Goal: Find specific page/section: Find specific page/section

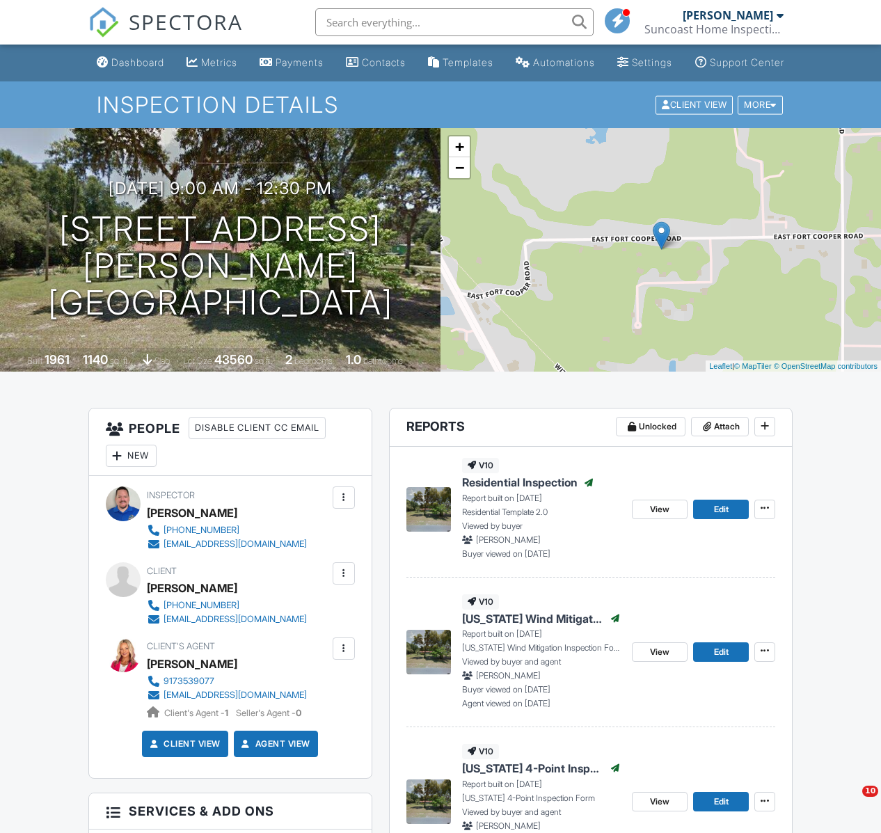
click at [333, 21] on input "text" at bounding box center [454, 22] width 278 height 28
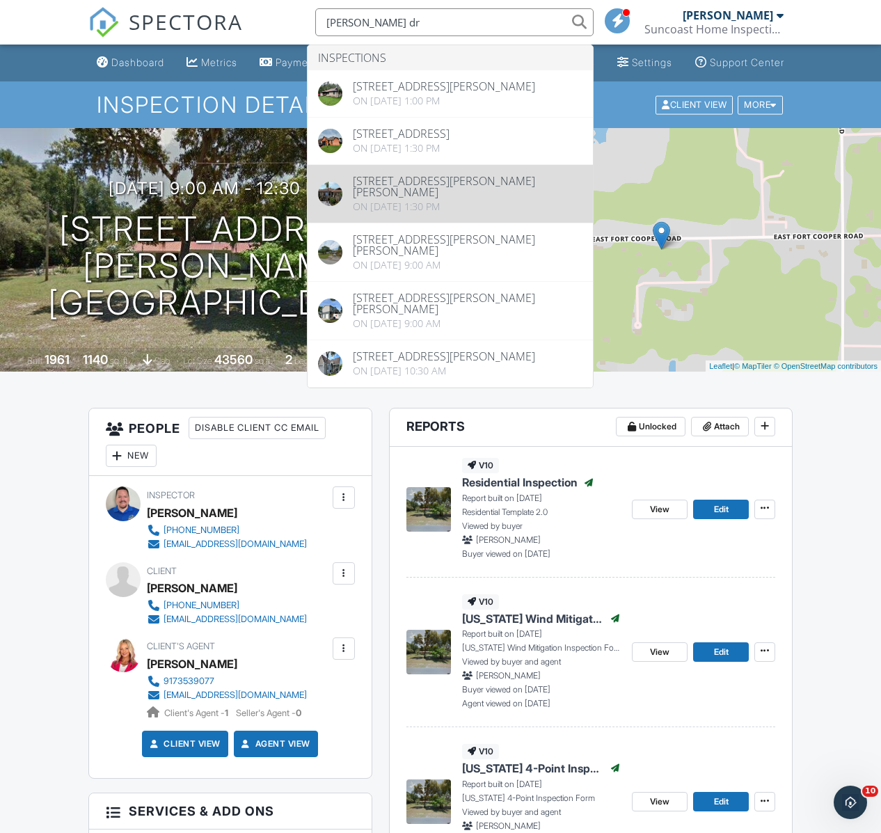
type input "lisa dr"
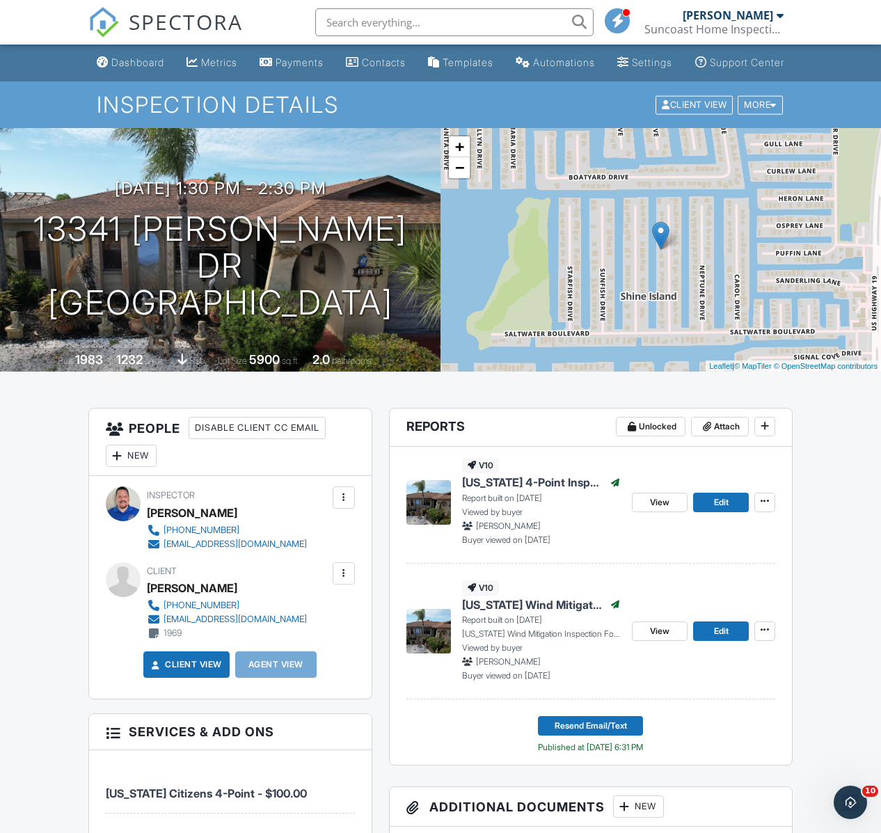
click at [333, 22] on input "text" at bounding box center [454, 22] width 278 height 28
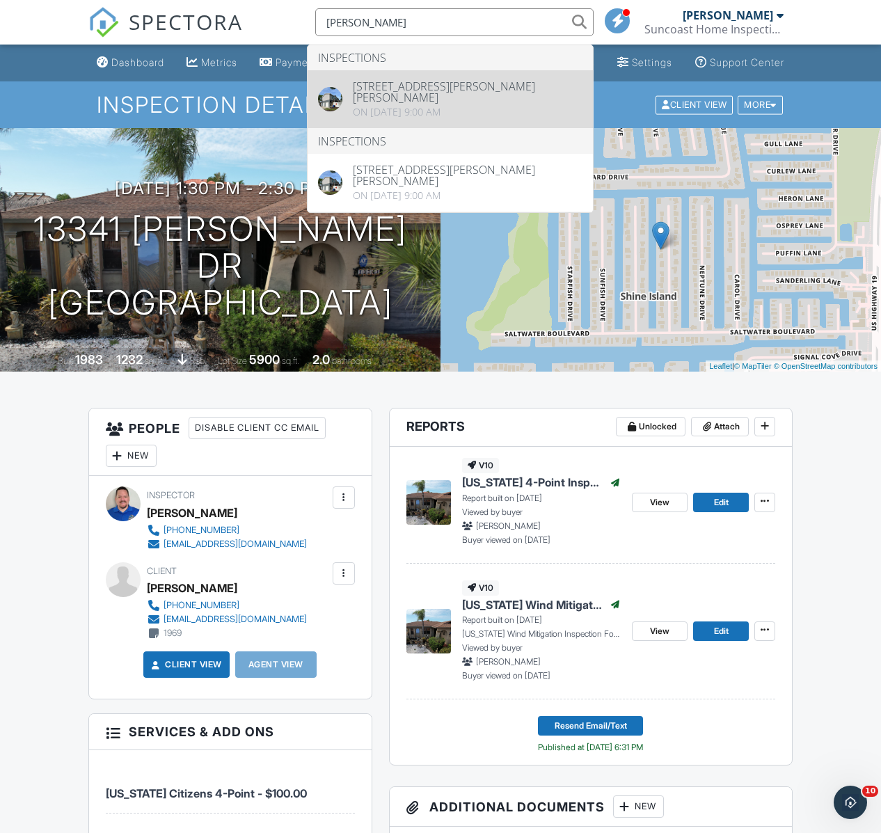
type input "Terri martinez"
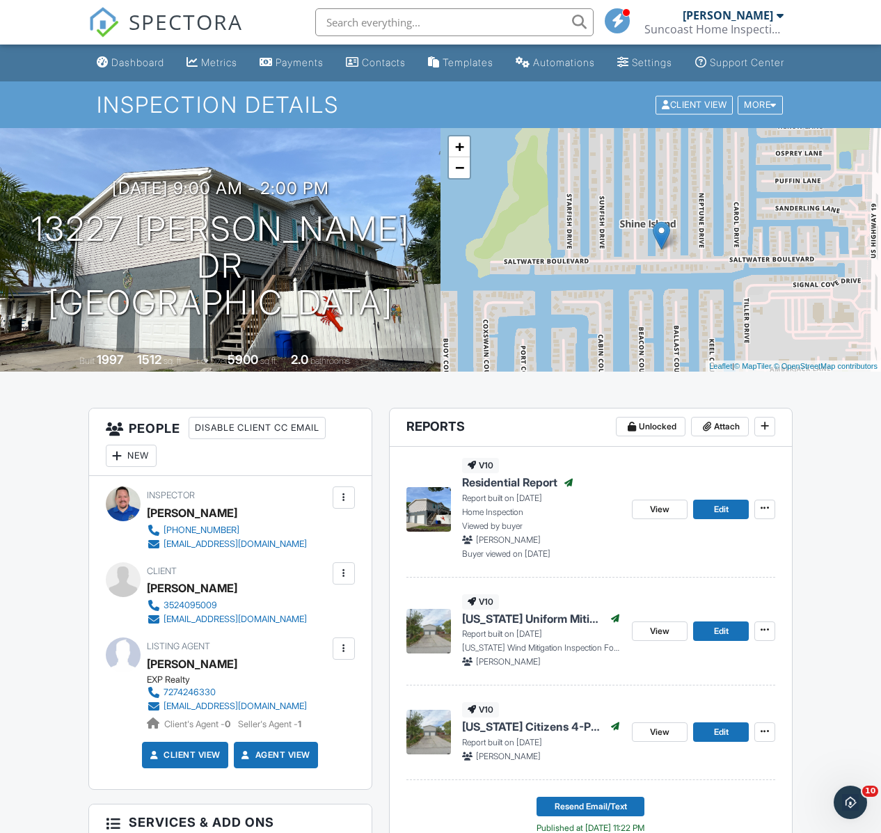
click at [391, 21] on input "text" at bounding box center [454, 22] width 278 height 28
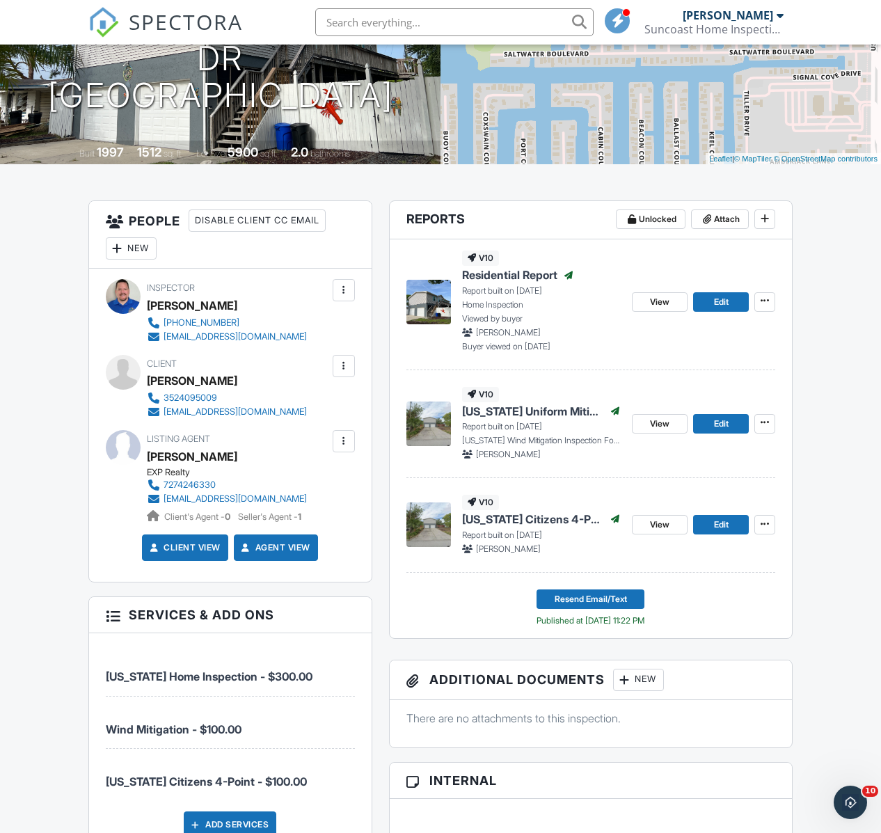
scroll to position [217, 0]
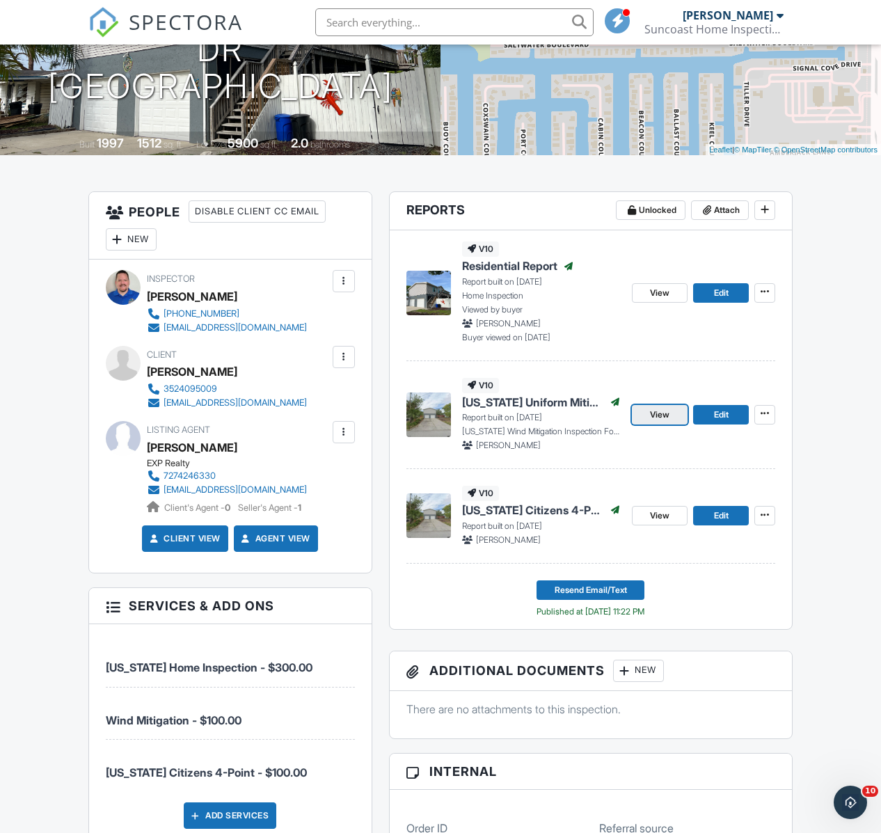
click at [667, 422] on span "View" at bounding box center [659, 415] width 19 height 14
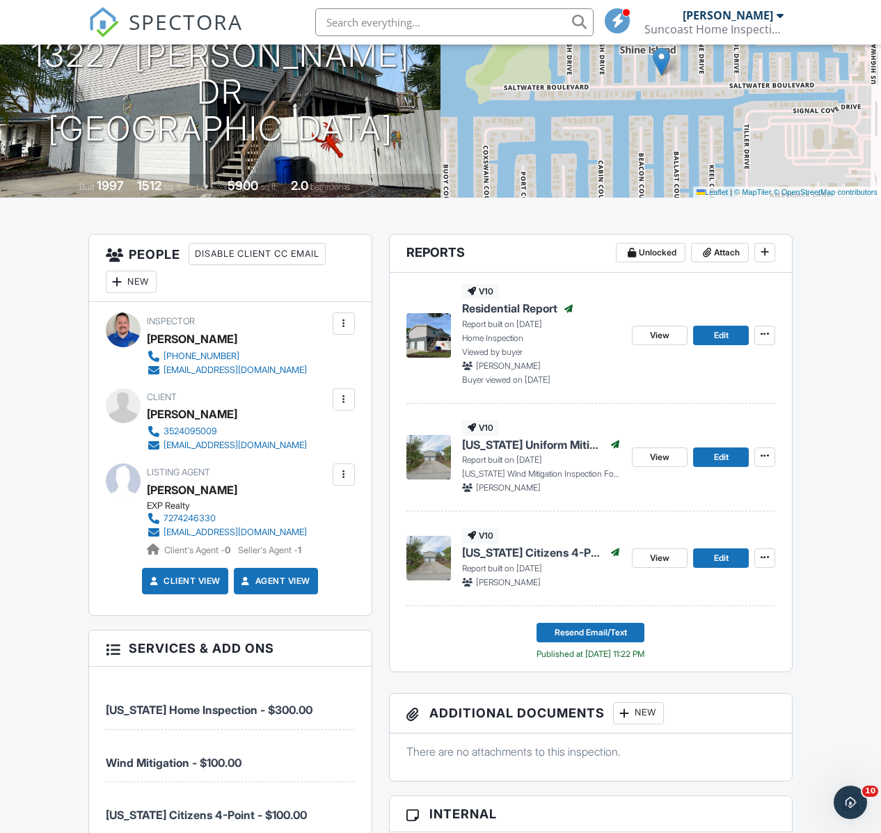
scroll to position [138, 0]
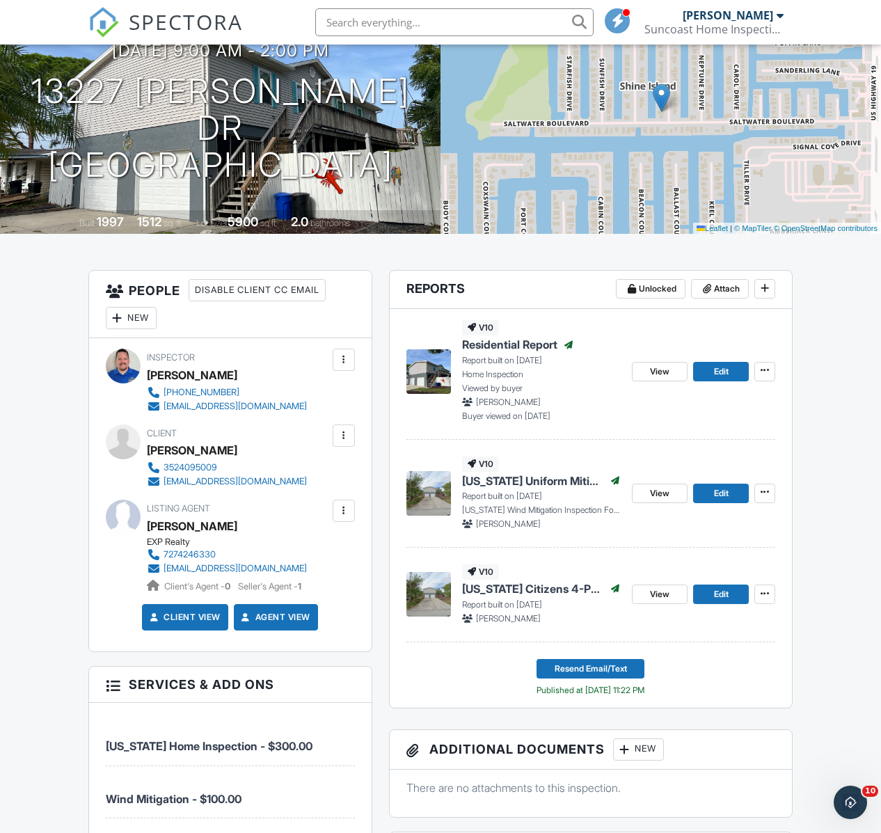
click at [329, 26] on input "text" at bounding box center [454, 22] width 278 height 28
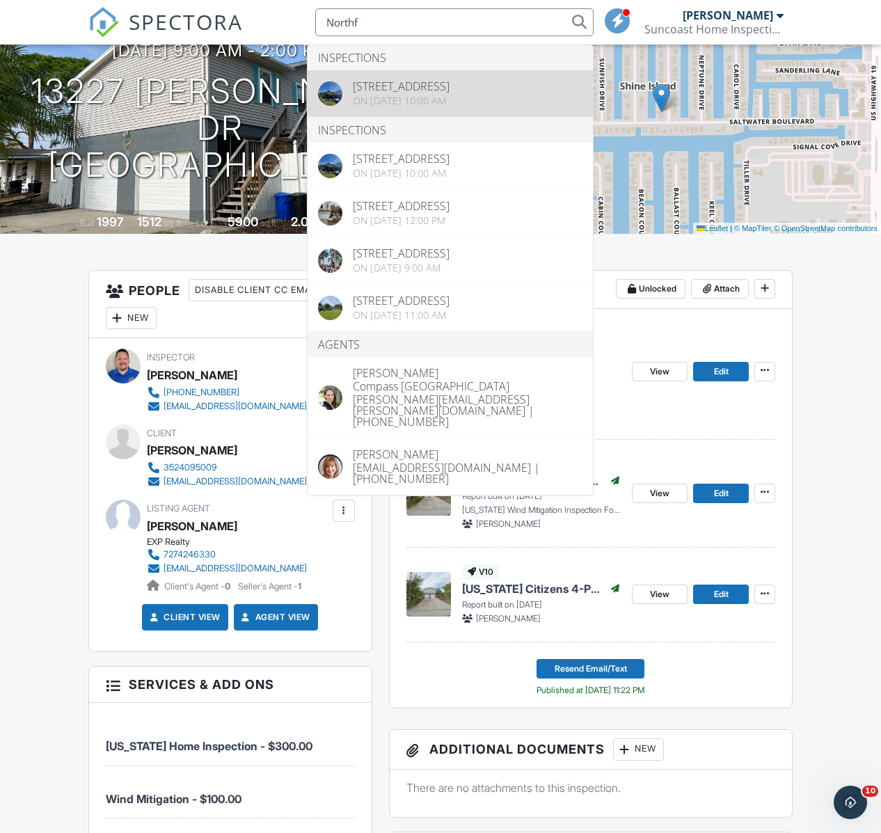
type input "Northf"
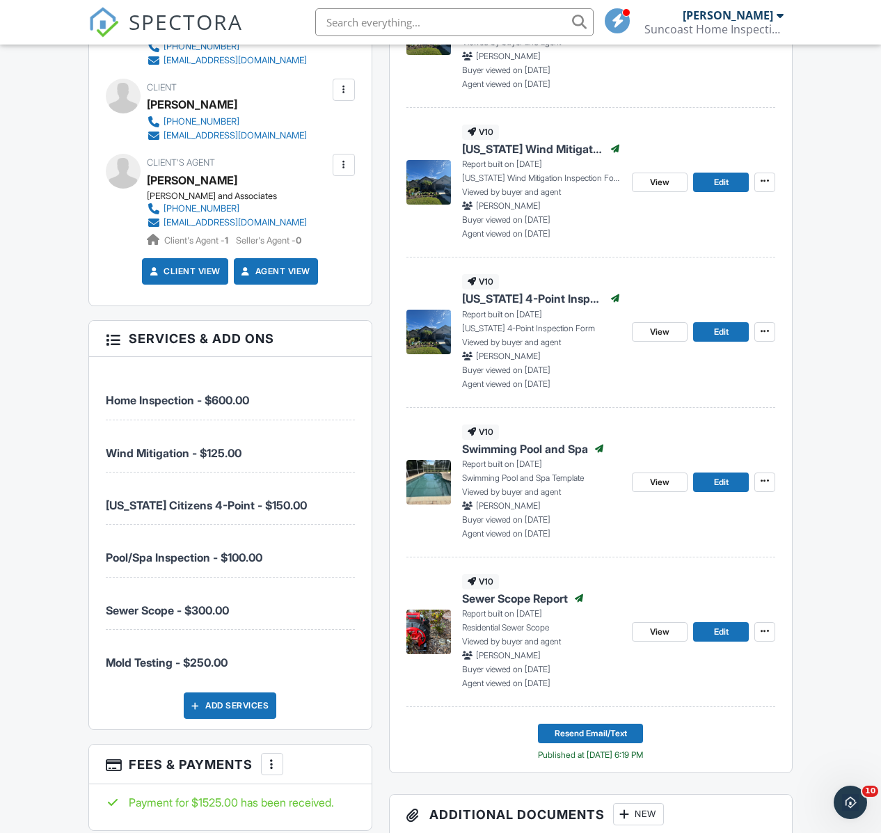
scroll to position [475, 0]
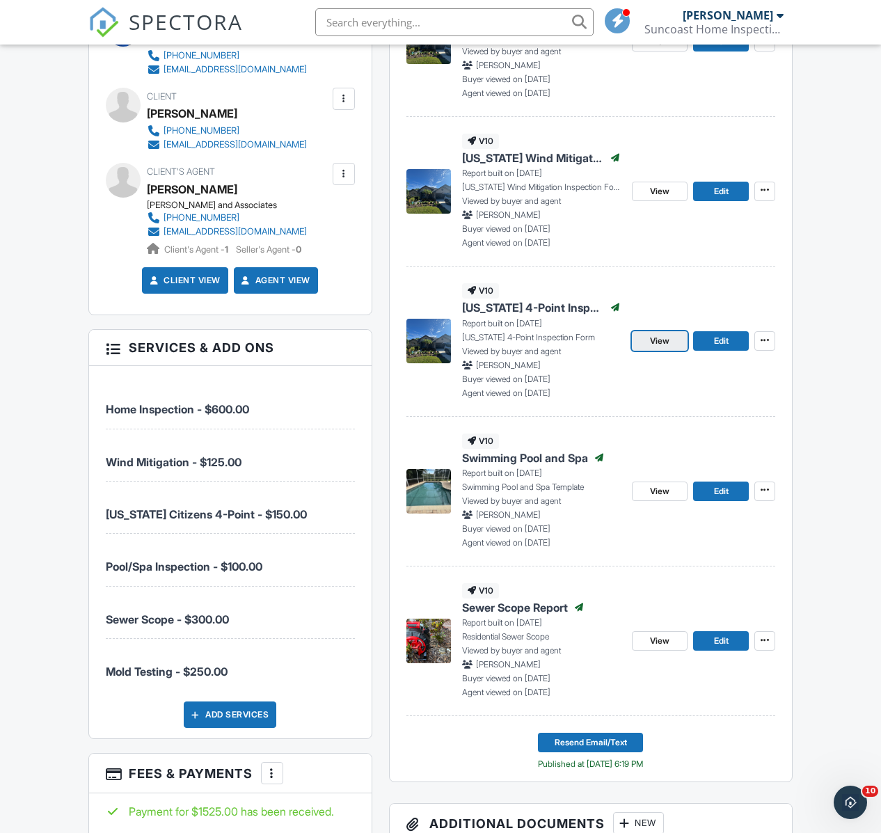
click at [660, 348] on span "View" at bounding box center [659, 341] width 19 height 14
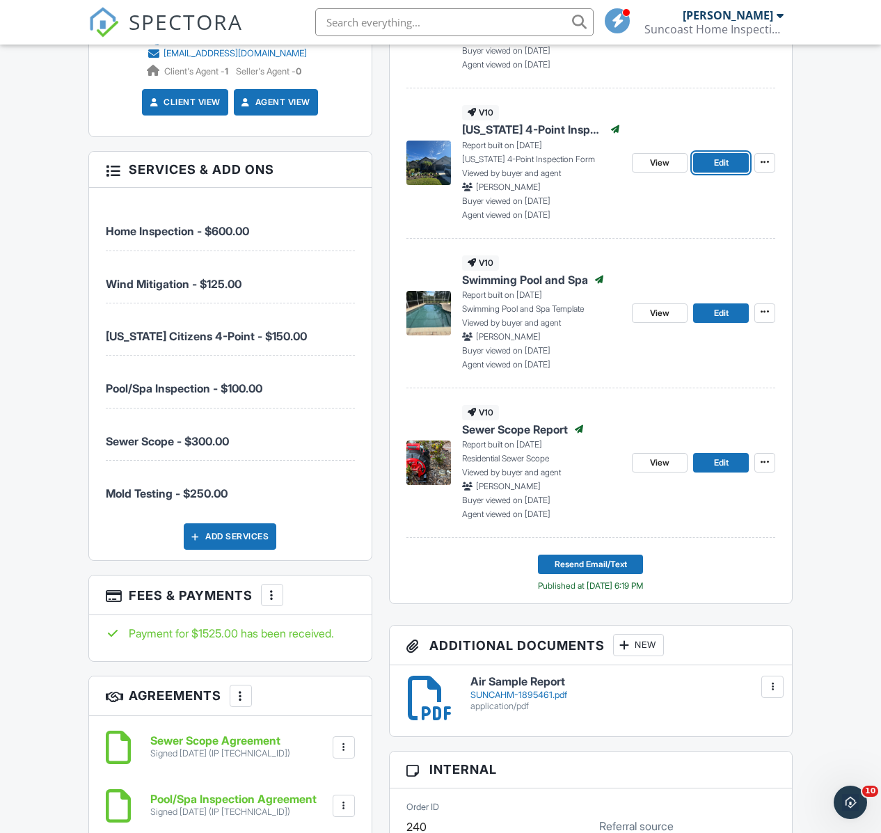
click at [718, 170] on span "Edit" at bounding box center [721, 163] width 15 height 14
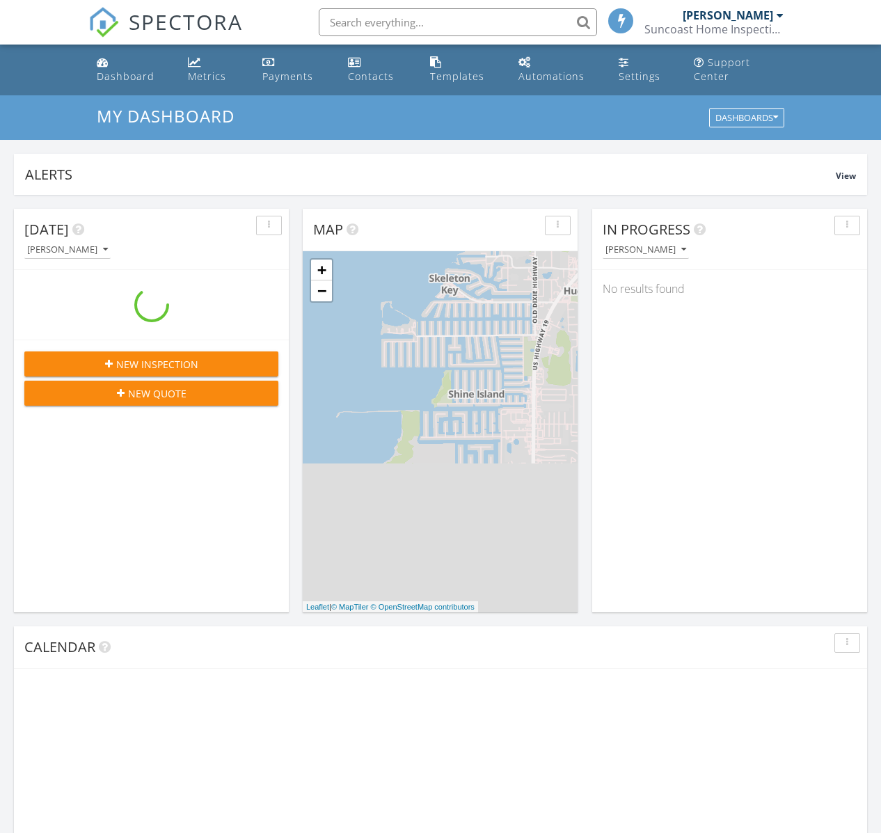
scroll to position [1289, 903]
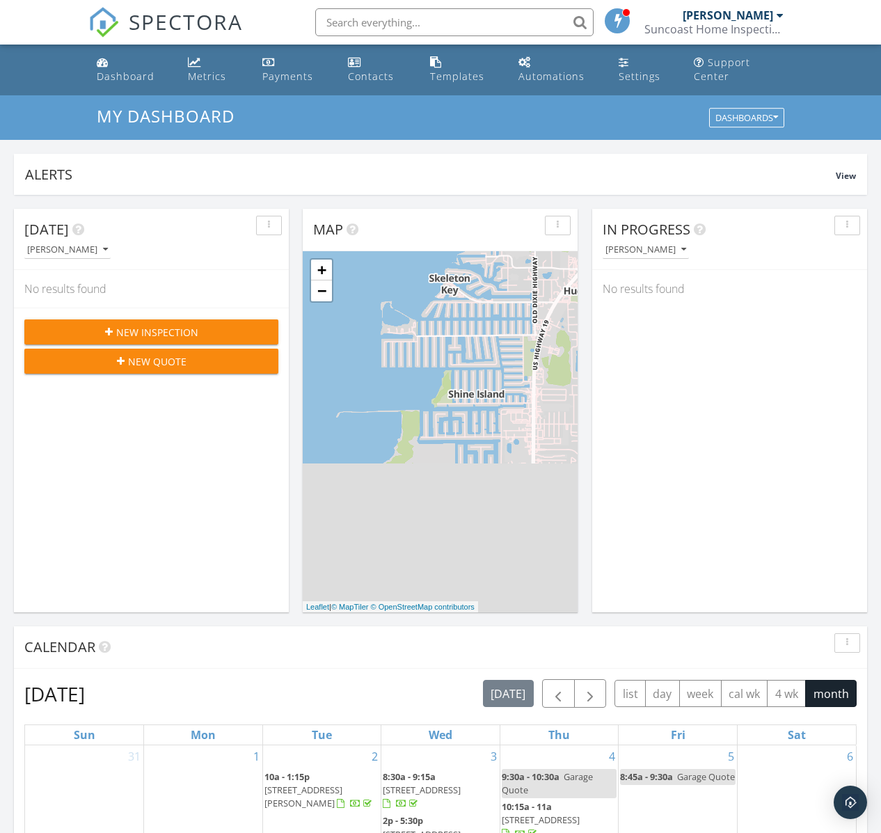
click at [341, 19] on input "text" at bounding box center [454, 22] width 278 height 28
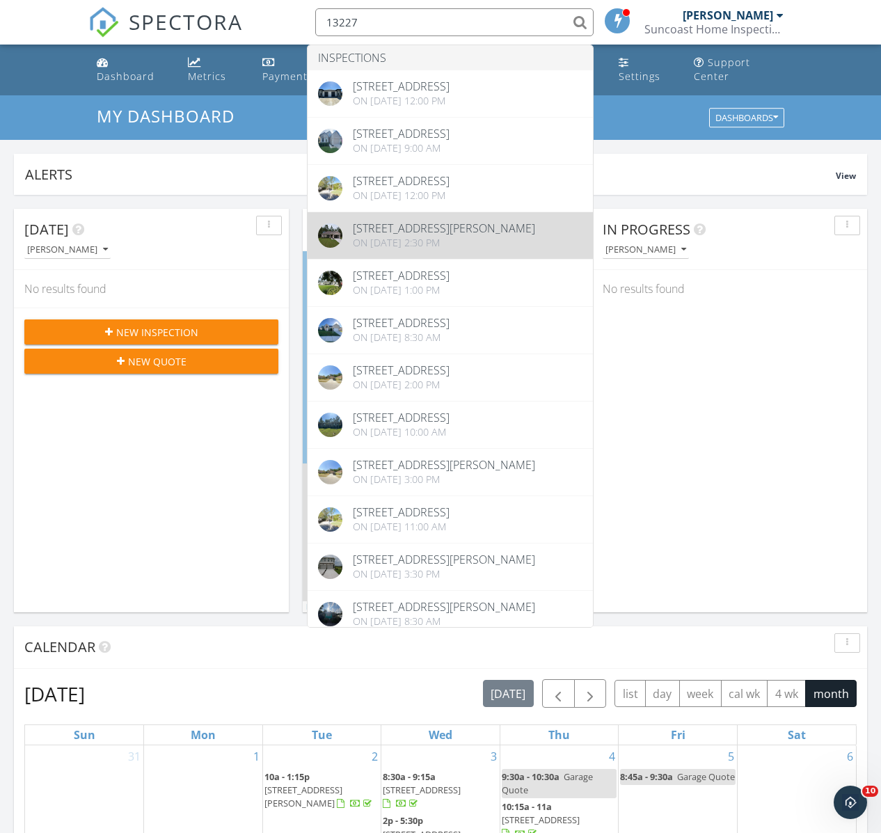
scroll to position [581, 0]
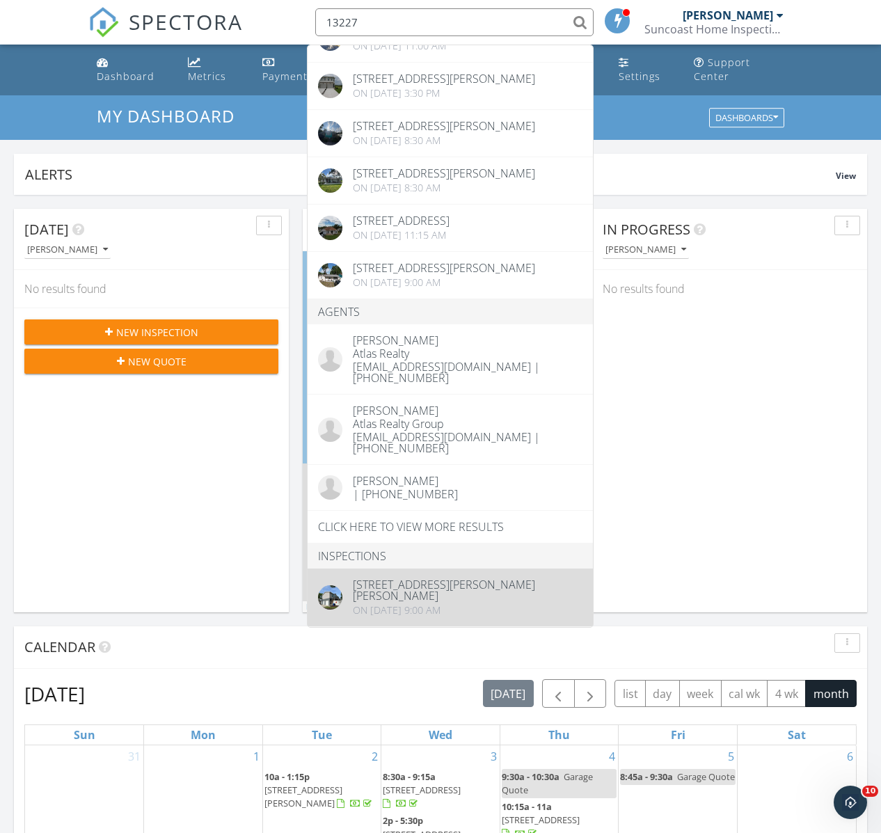
type input "13227"
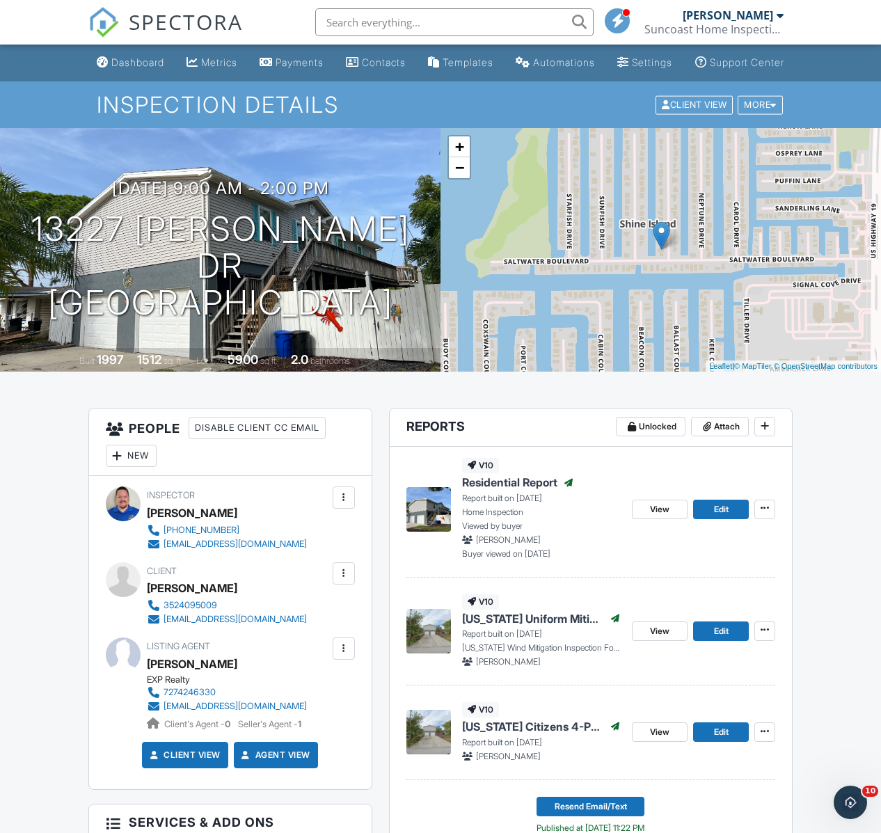
scroll to position [9, 0]
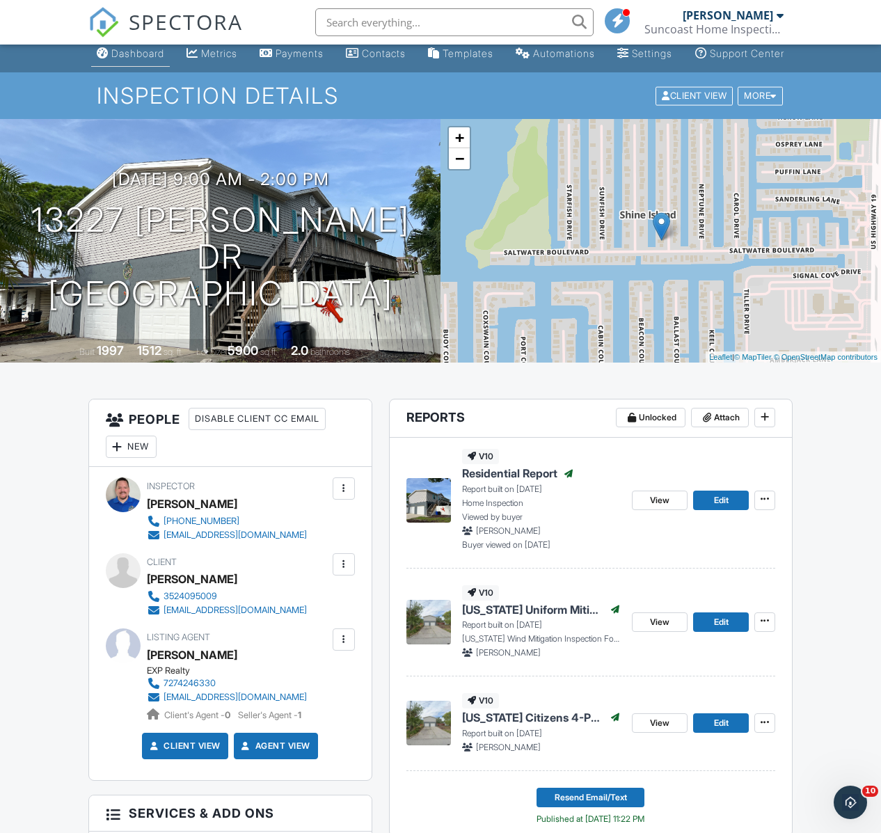
click at [111, 59] on div "Dashboard" at bounding box center [137, 53] width 53 height 12
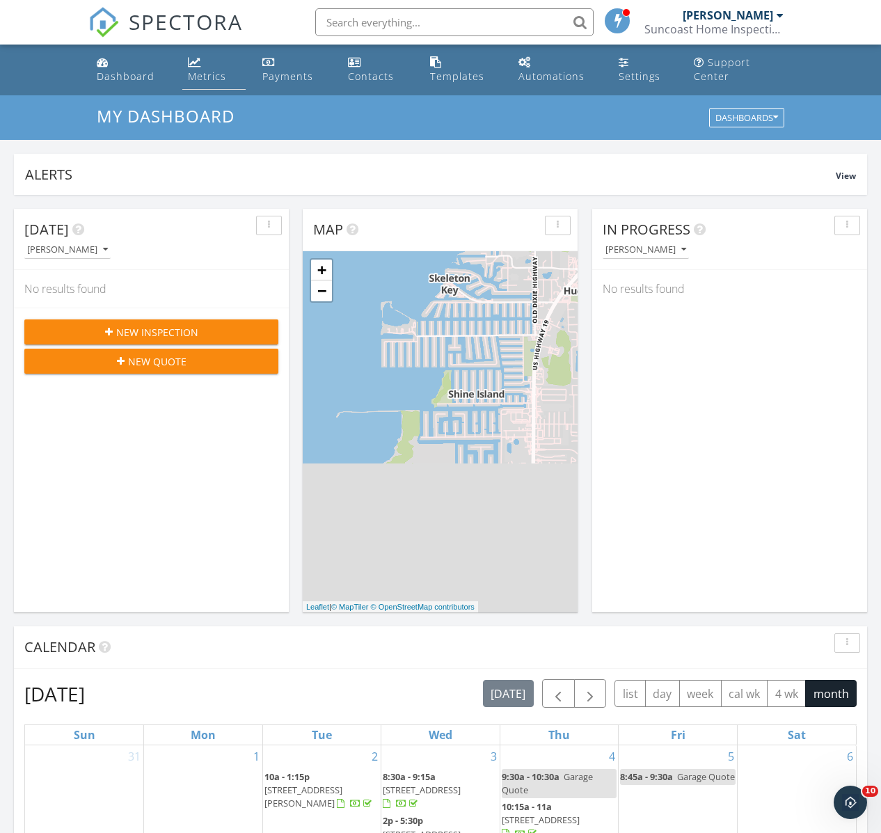
click at [194, 77] on div "Metrics" at bounding box center [207, 76] width 38 height 13
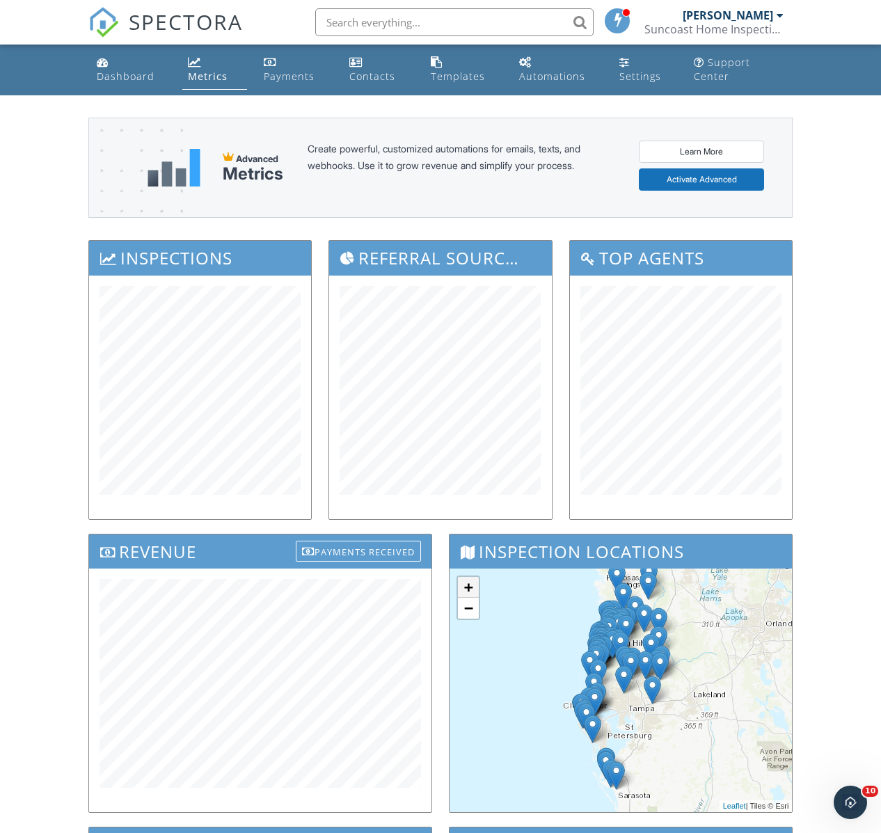
click at [469, 587] on link "+" at bounding box center [468, 587] width 21 height 21
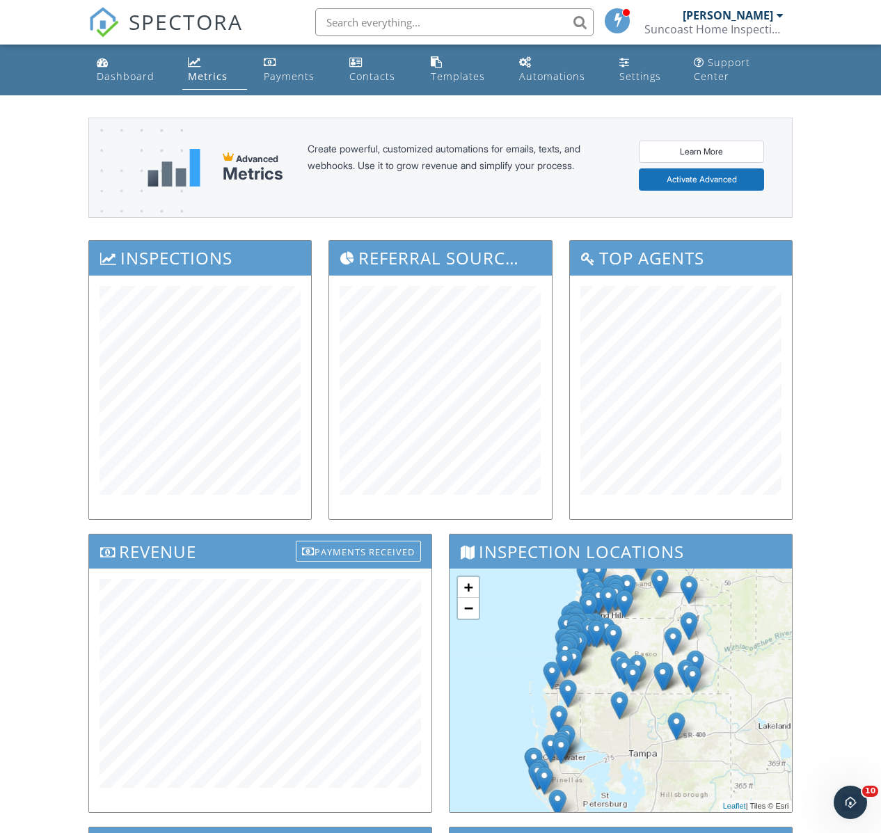
drag, startPoint x: 640, startPoint y: 693, endPoint x: 629, endPoint y: 742, distance: 50.0
click at [629, 742] on div "+ − Leaflet | Tiles © Esri" at bounding box center [621, 691] width 343 height 244
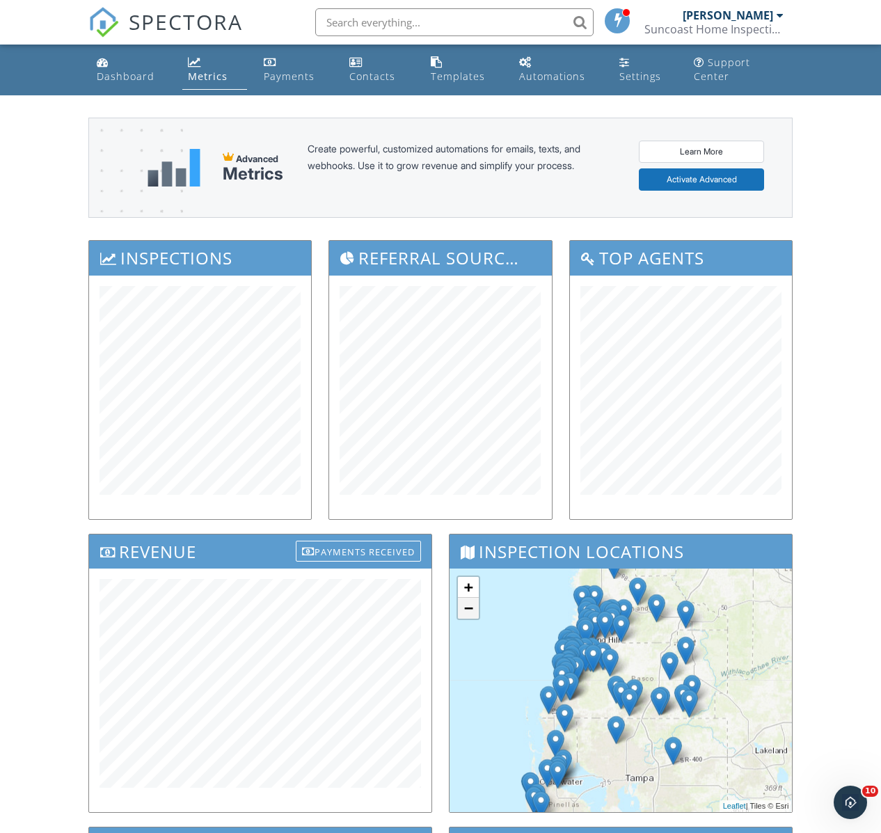
click at [469, 608] on link "−" at bounding box center [468, 608] width 21 height 21
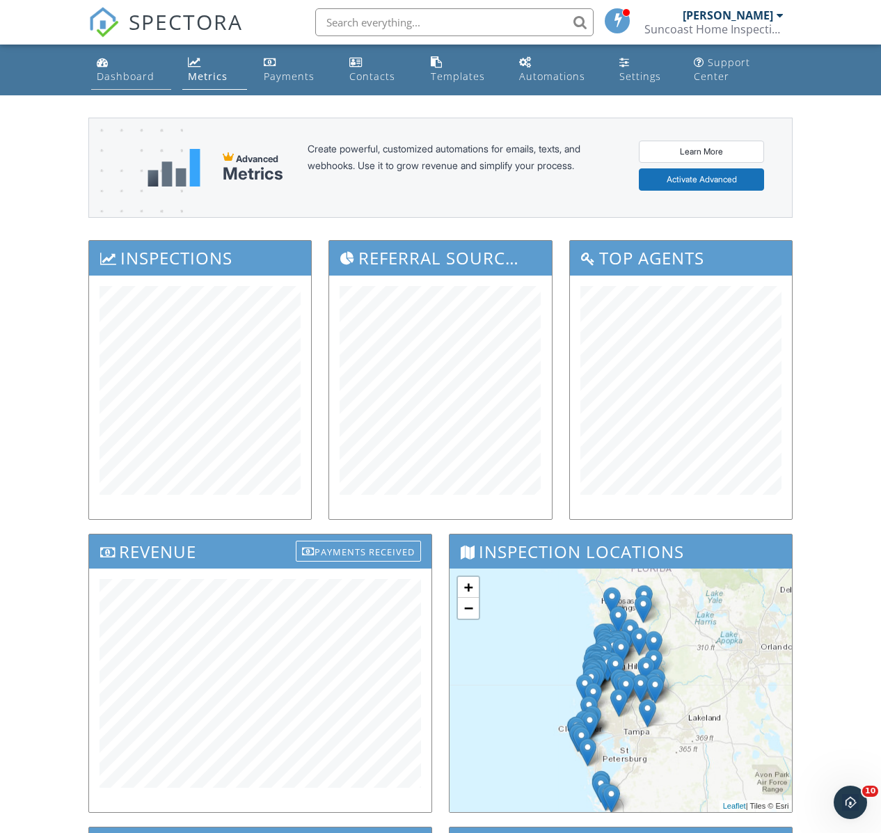
click at [140, 73] on div "Dashboard" at bounding box center [126, 76] width 58 height 13
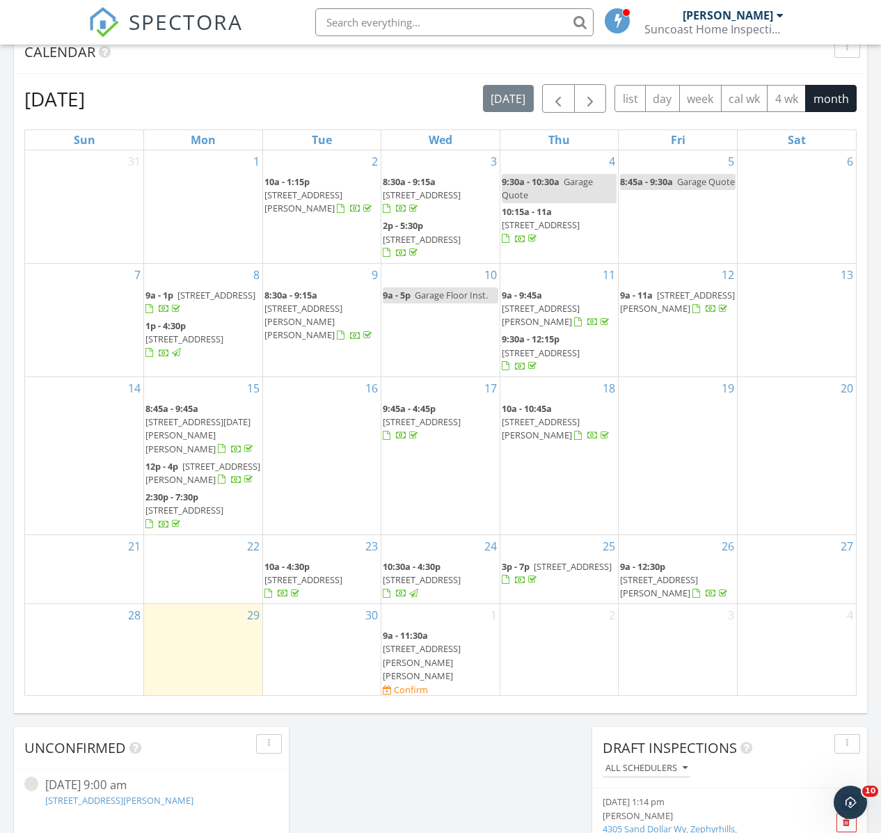
scroll to position [651, 0]
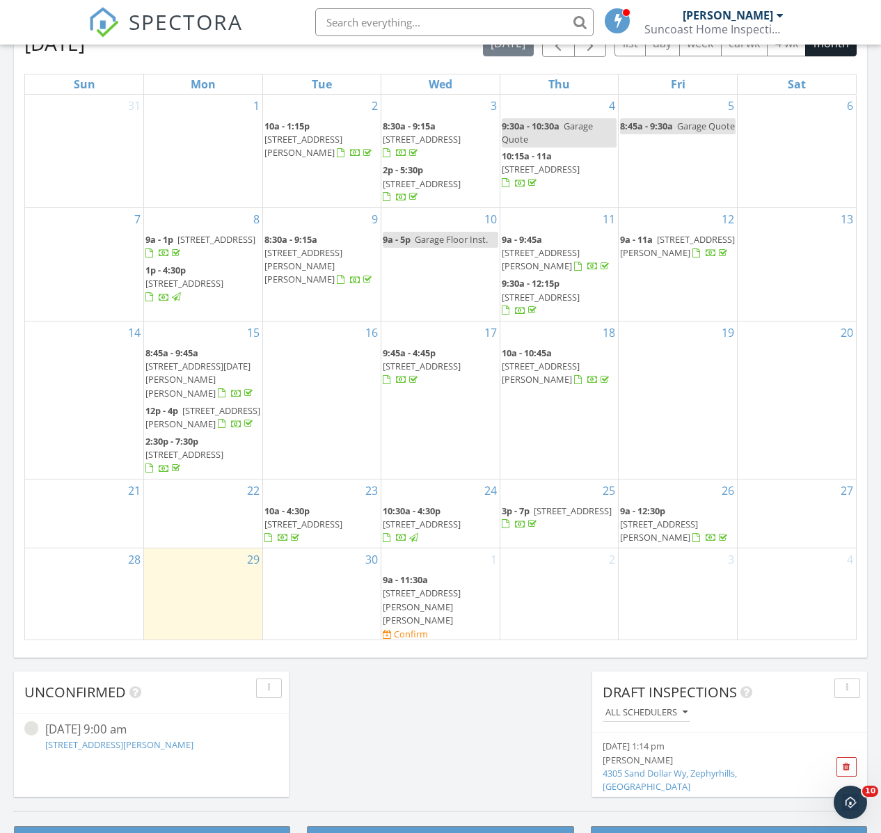
click at [390, 26] on input "text" at bounding box center [454, 22] width 278 height 28
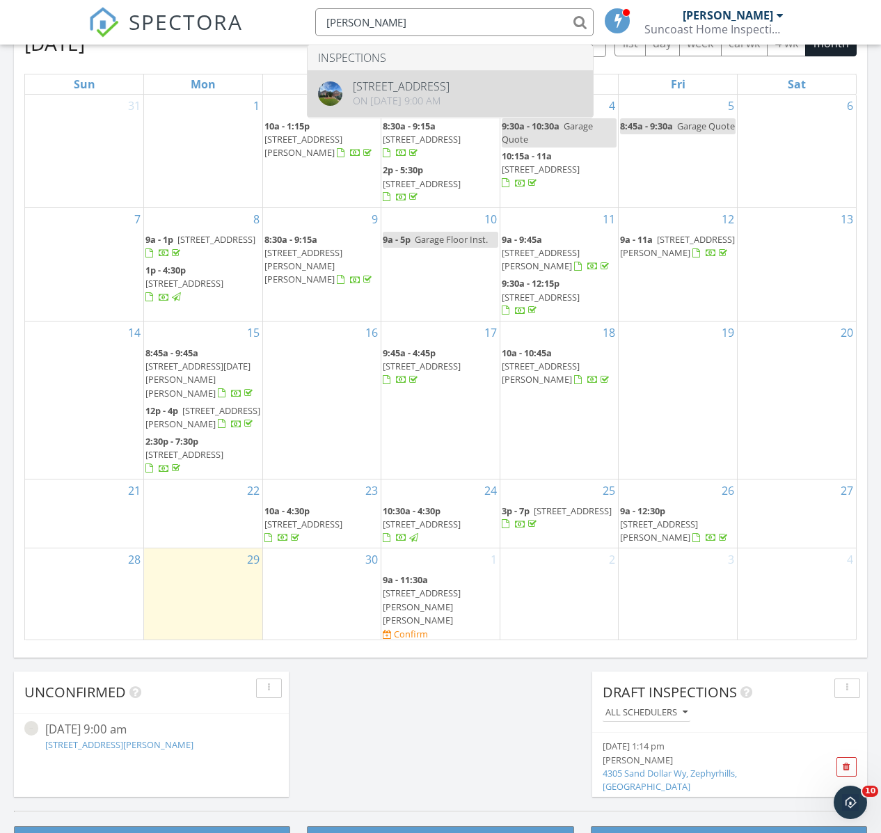
type input "[PERSON_NAME]"
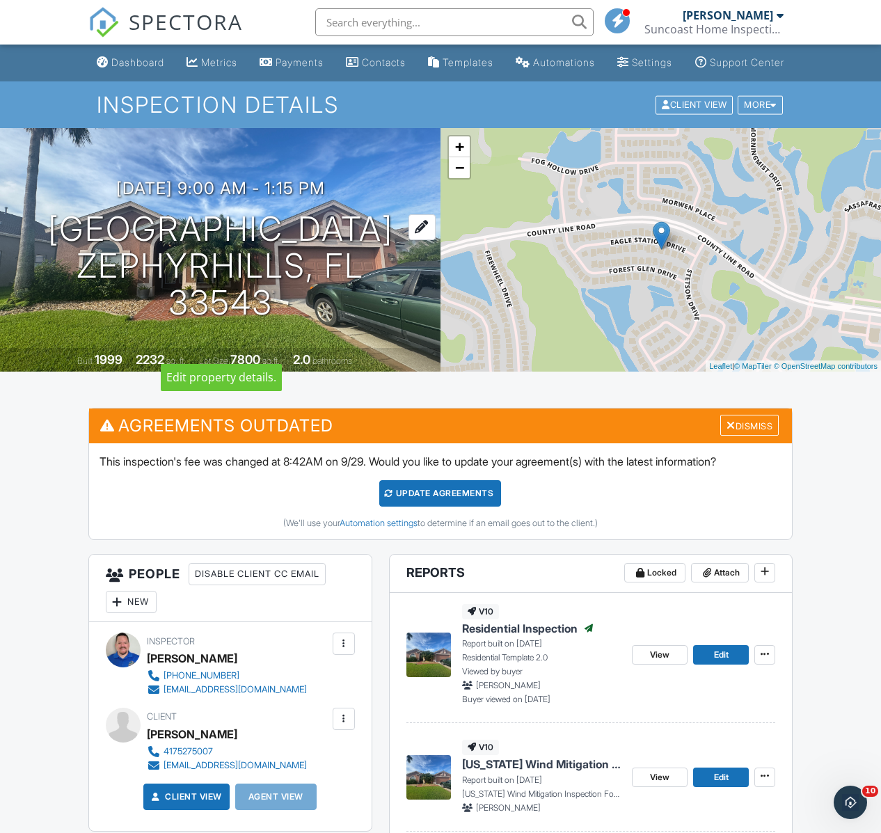
drag, startPoint x: 28, startPoint y: 214, endPoint x: 403, endPoint y: 228, distance: 375.5
click at [403, 228] on h1 "29650 Eagle Station Dr Zephyrhills, FL 33543" at bounding box center [220, 266] width 396 height 110
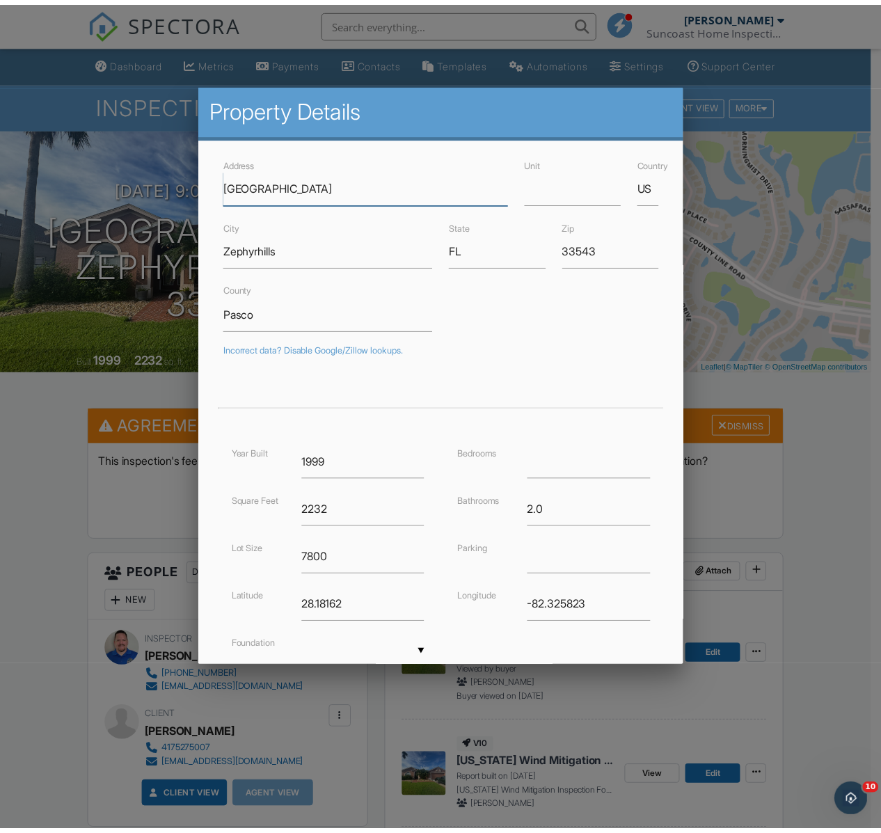
scroll to position [112, 0]
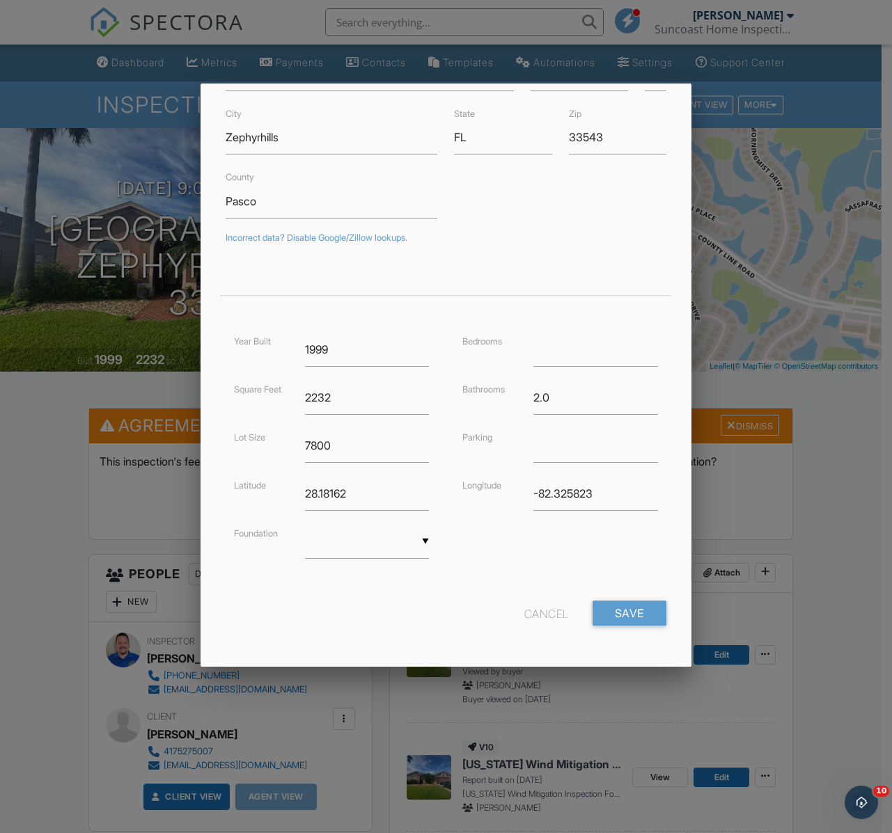
click at [495, 617] on div "Cancel Save" at bounding box center [445, 619] width 457 height 36
click at [542, 610] on div "Cancel" at bounding box center [546, 613] width 45 height 25
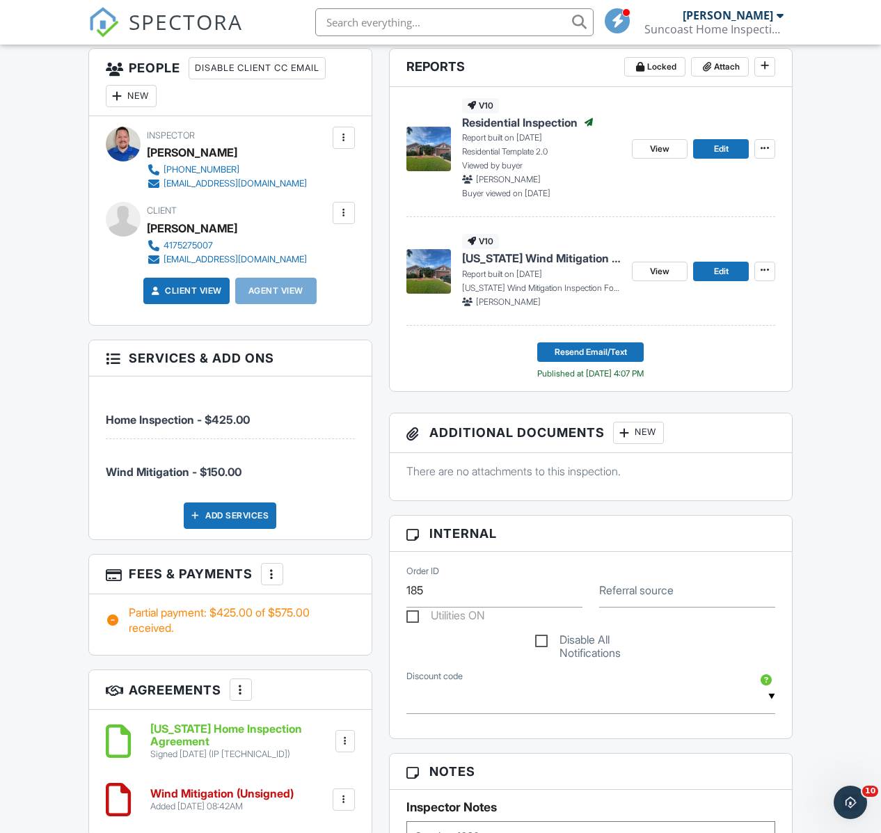
scroll to position [650, 0]
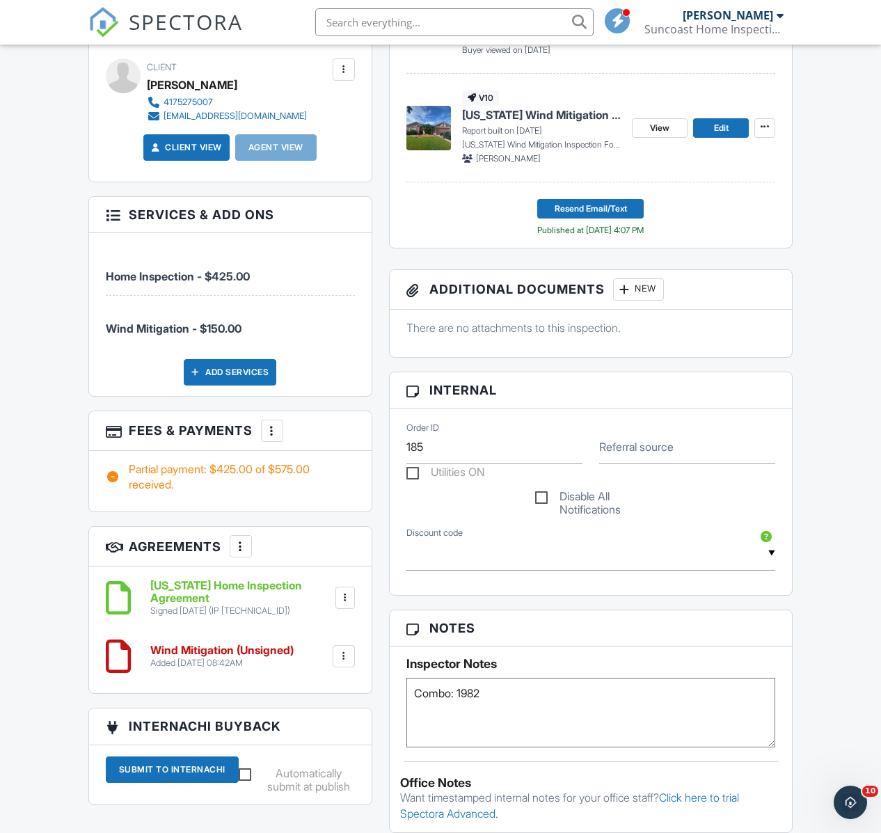
click at [6, 340] on div "Dashboard Metrics Payments Contacts Templates Automations Settings Support Cent…" at bounding box center [440, 537] width 881 height 2284
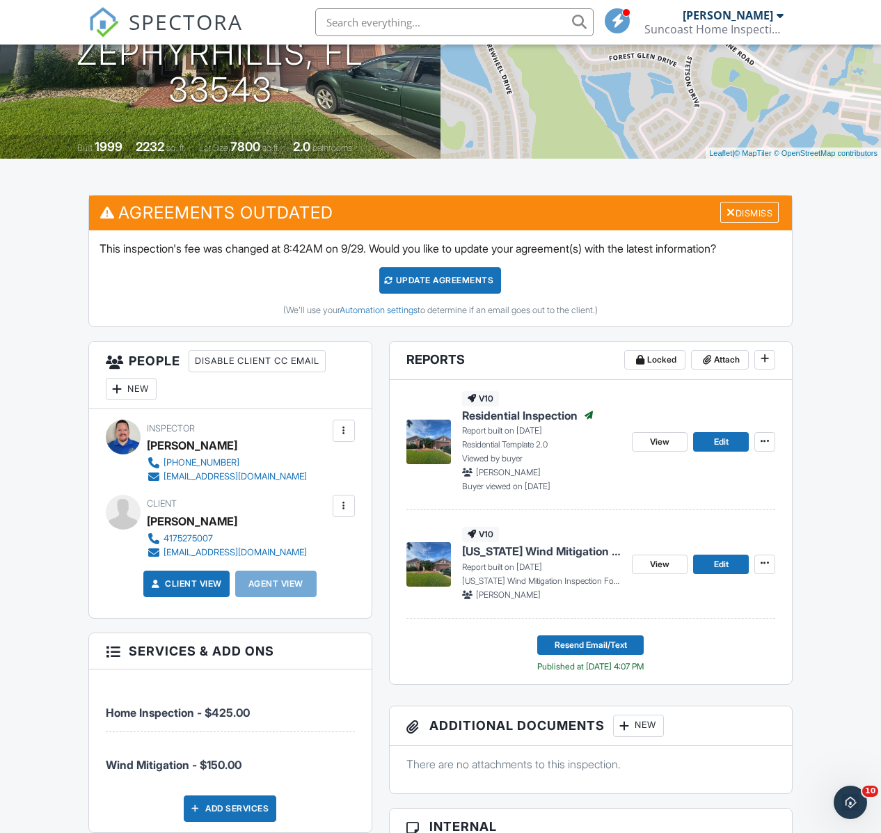
scroll to position [0, 0]
